Goal: Task Accomplishment & Management: Manage account settings

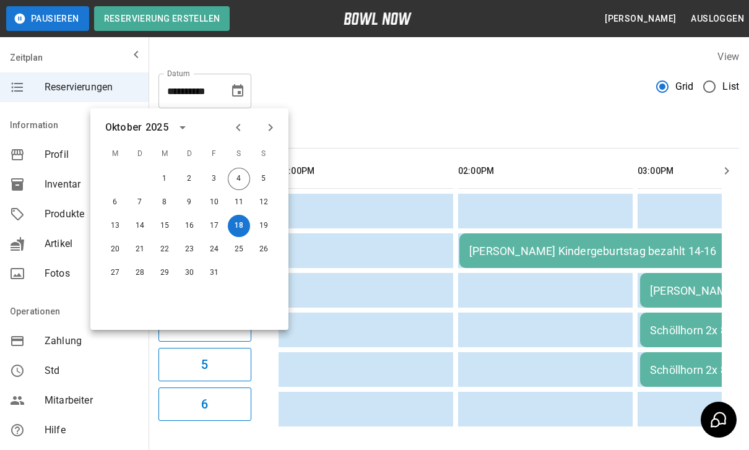
scroll to position [0, 1257]
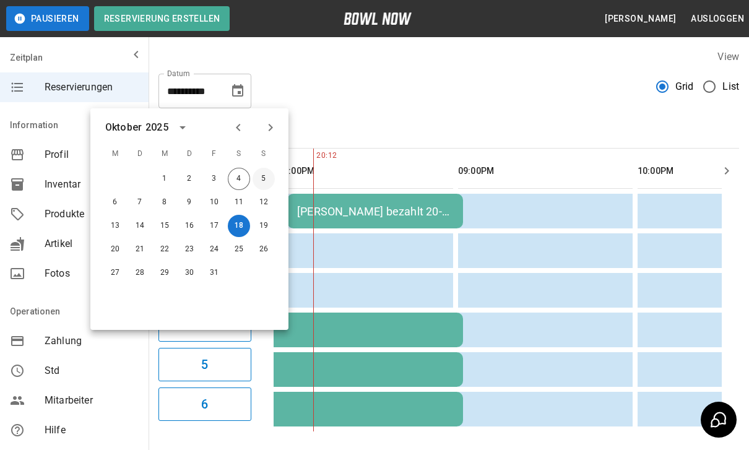
click at [267, 184] on button "5" at bounding box center [264, 179] width 22 height 22
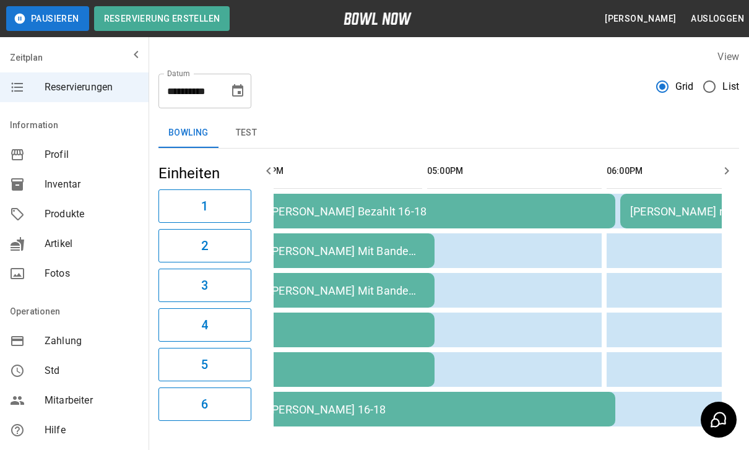
scroll to position [0, 0]
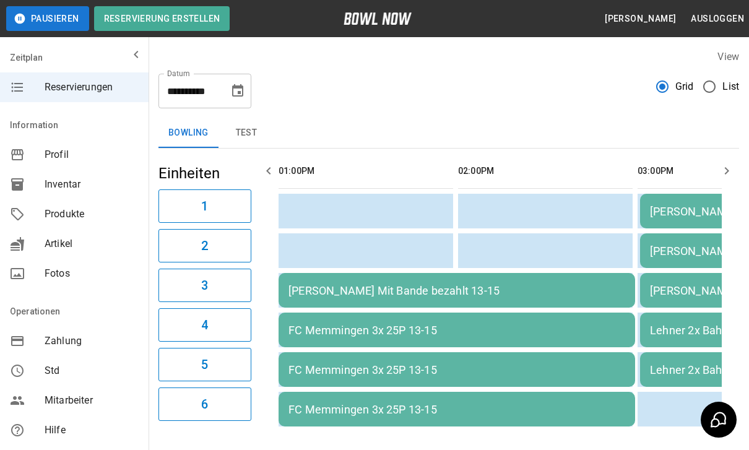
click at [477, 295] on div "[PERSON_NAME] Mit Bande bezahlt 13-15" at bounding box center [457, 290] width 337 height 13
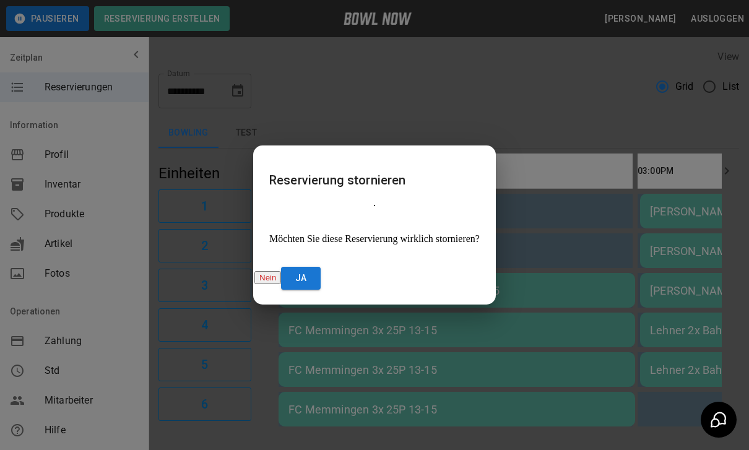
click at [321, 269] on button "ja" at bounding box center [301, 278] width 40 height 23
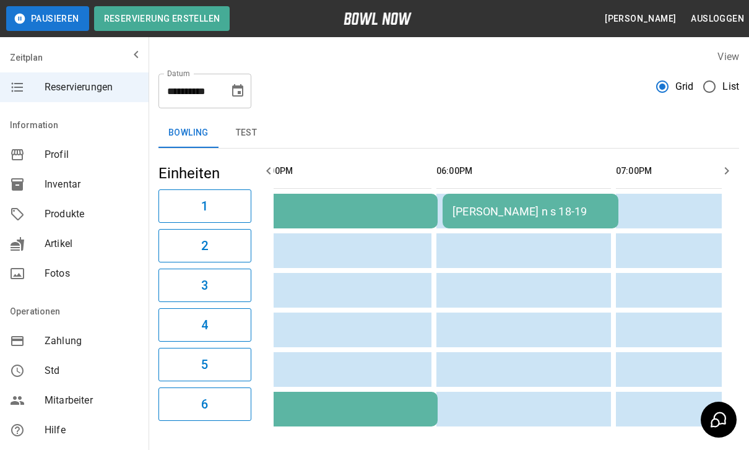
click at [246, 92] on button "Choose date, selected date is 5. Okt. 2025" at bounding box center [237, 91] width 25 height 25
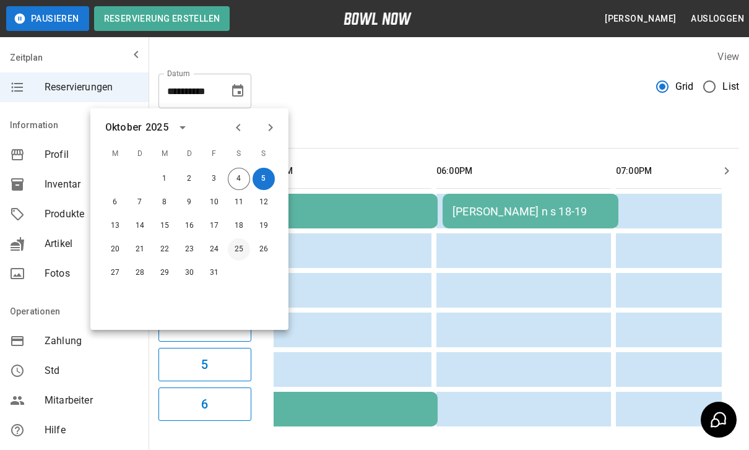
click at [238, 253] on button "25" at bounding box center [239, 249] width 22 height 22
type input "**********"
